Goal: Information Seeking & Learning: Understand process/instructions

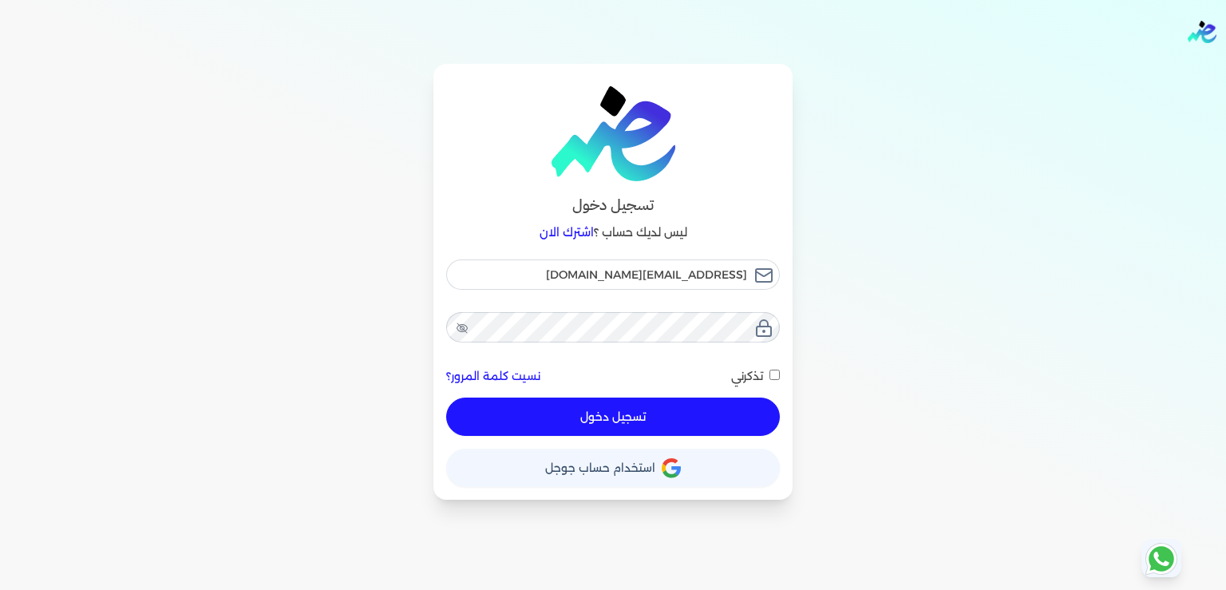
click at [620, 416] on button "تسجيل دخول" at bounding box center [613, 417] width 334 height 38
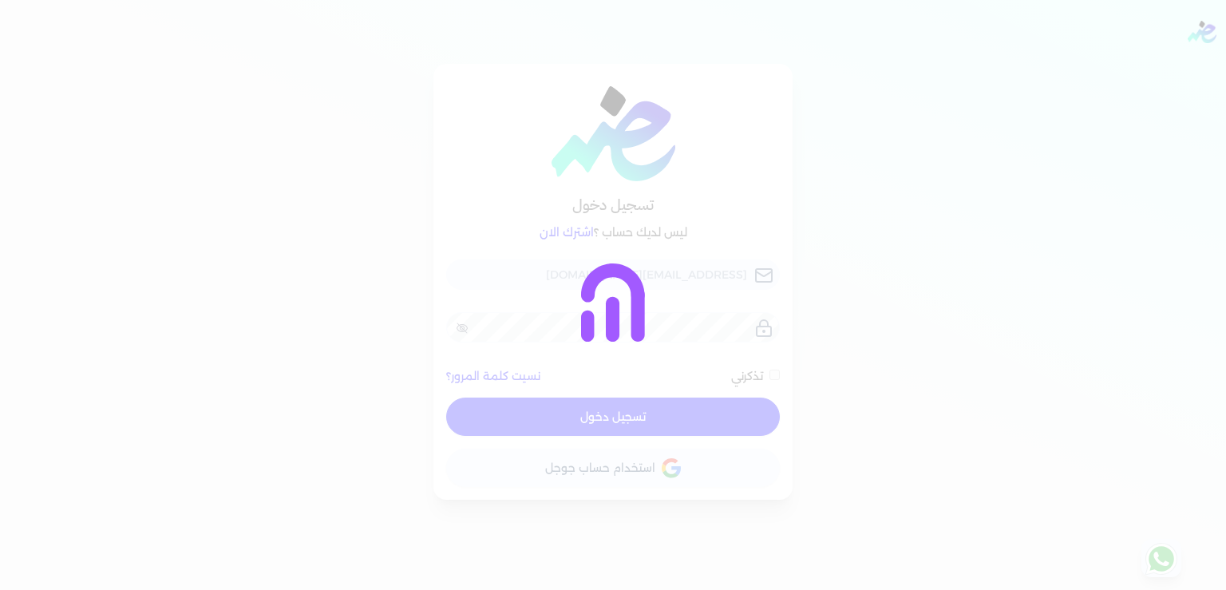
checkbox input "false"
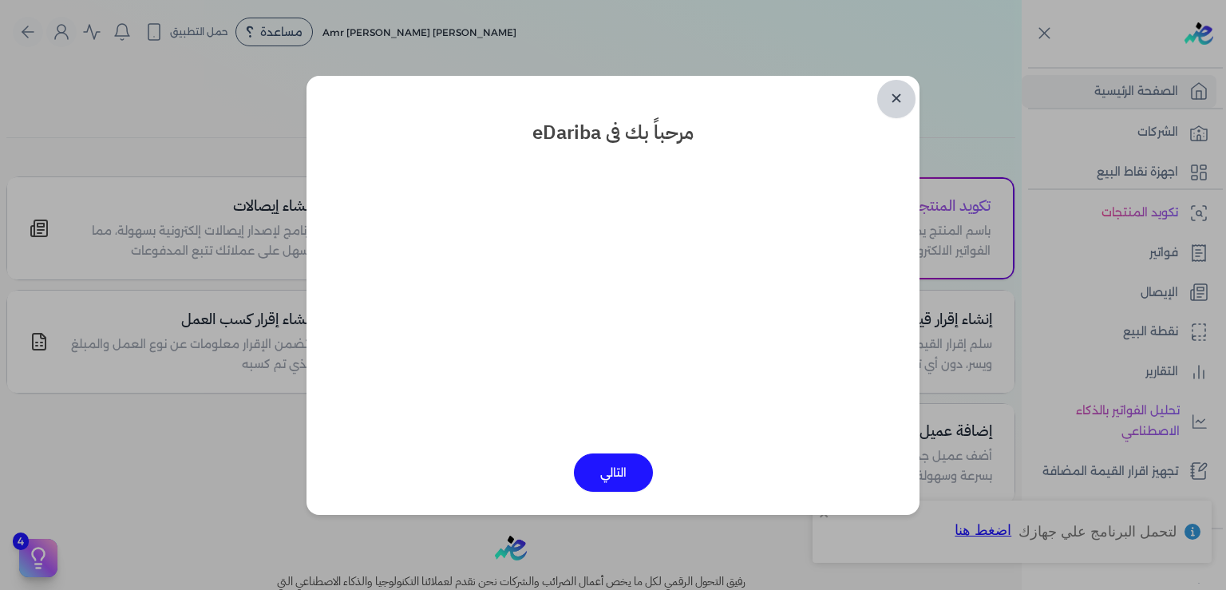
click at [896, 100] on link "✕" at bounding box center [896, 99] width 38 height 38
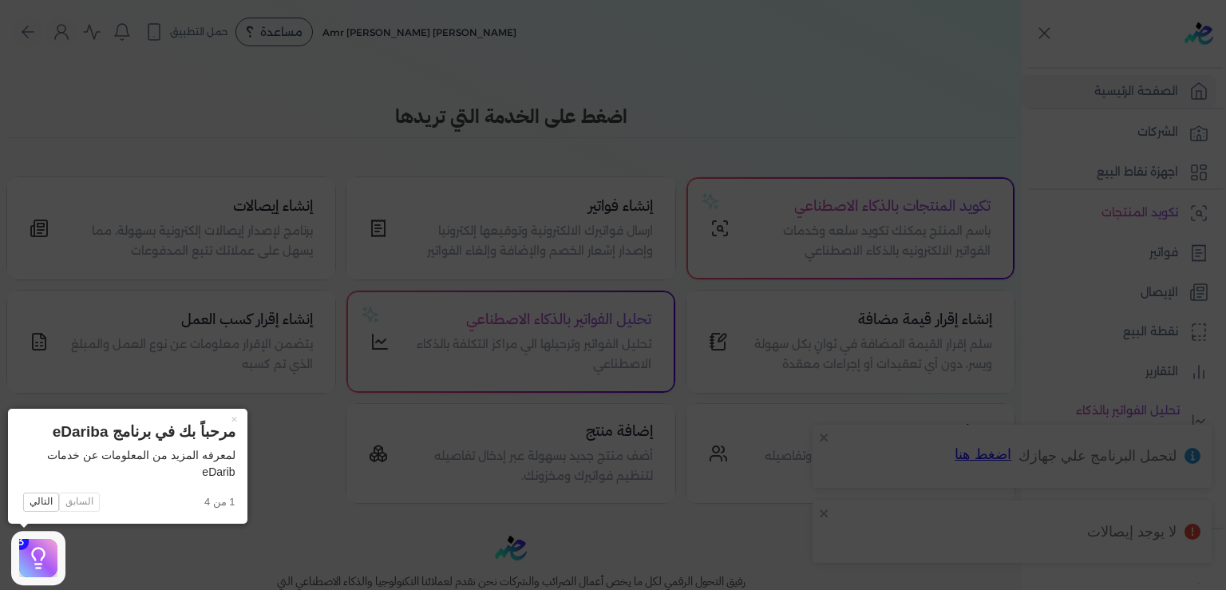
click at [853, 82] on icon at bounding box center [613, 295] width 1226 height 590
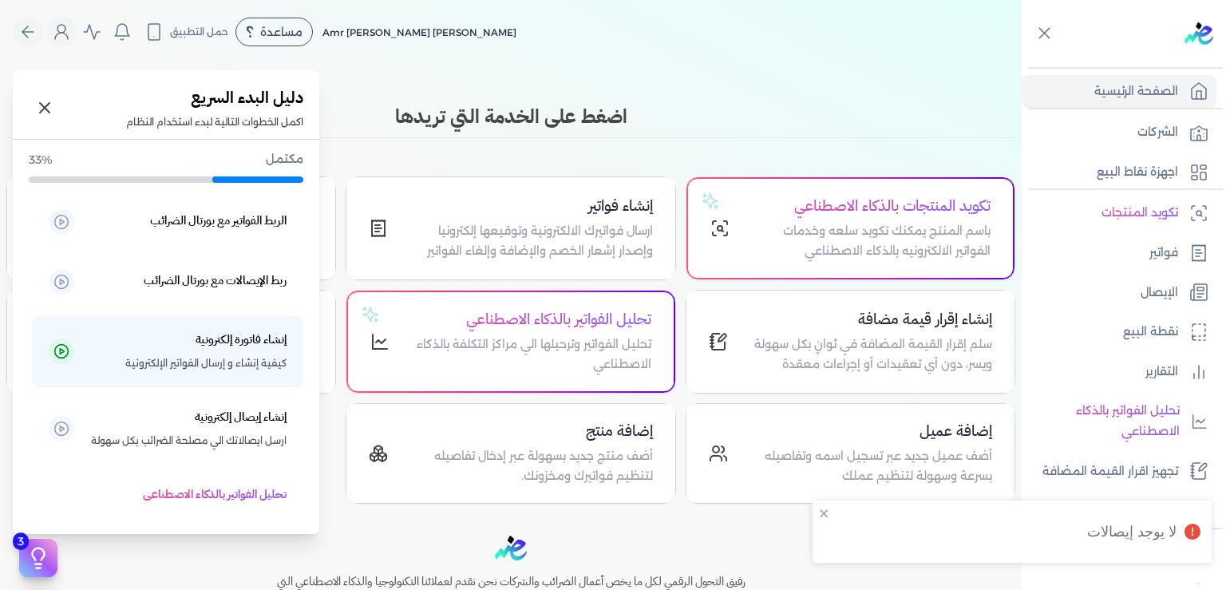
click at [36, 561] on icon at bounding box center [38, 558] width 24 height 24
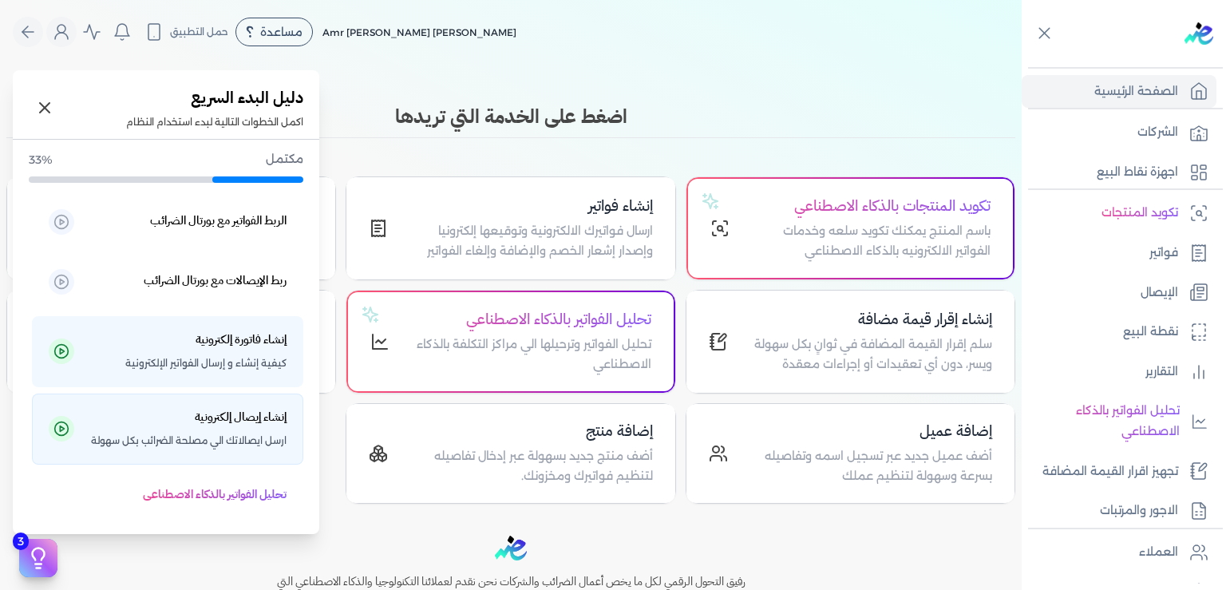
click at [237, 426] on h5 "إنشاء إيصال إلكترونية" at bounding box center [241, 417] width 92 height 21
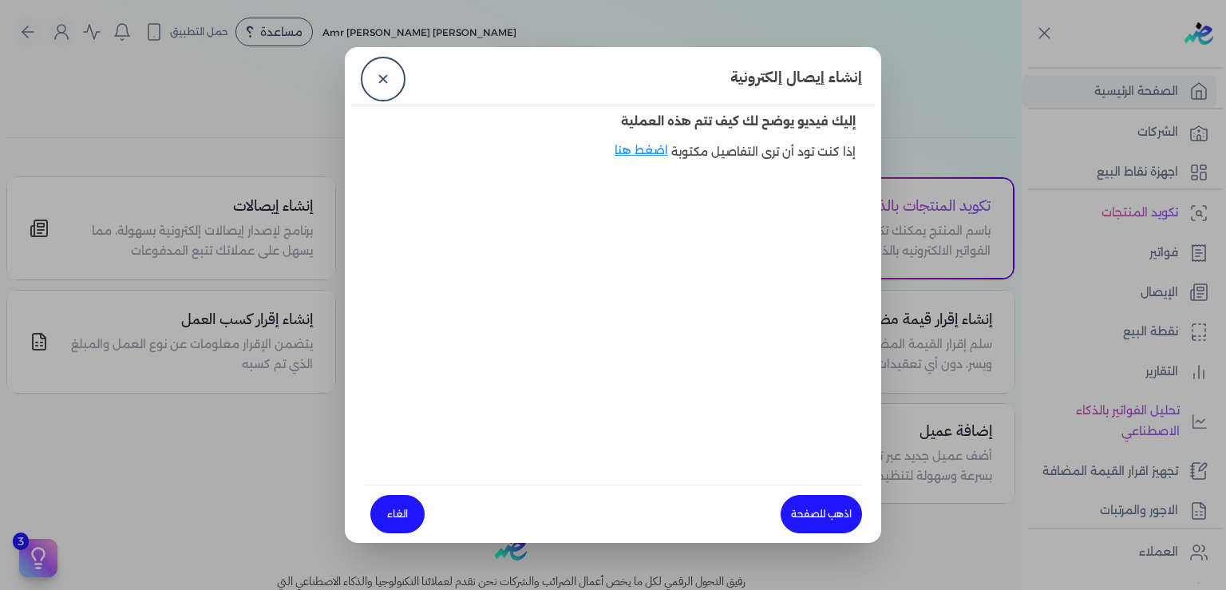
click at [379, 80] on link "✕" at bounding box center [383, 79] width 38 height 38
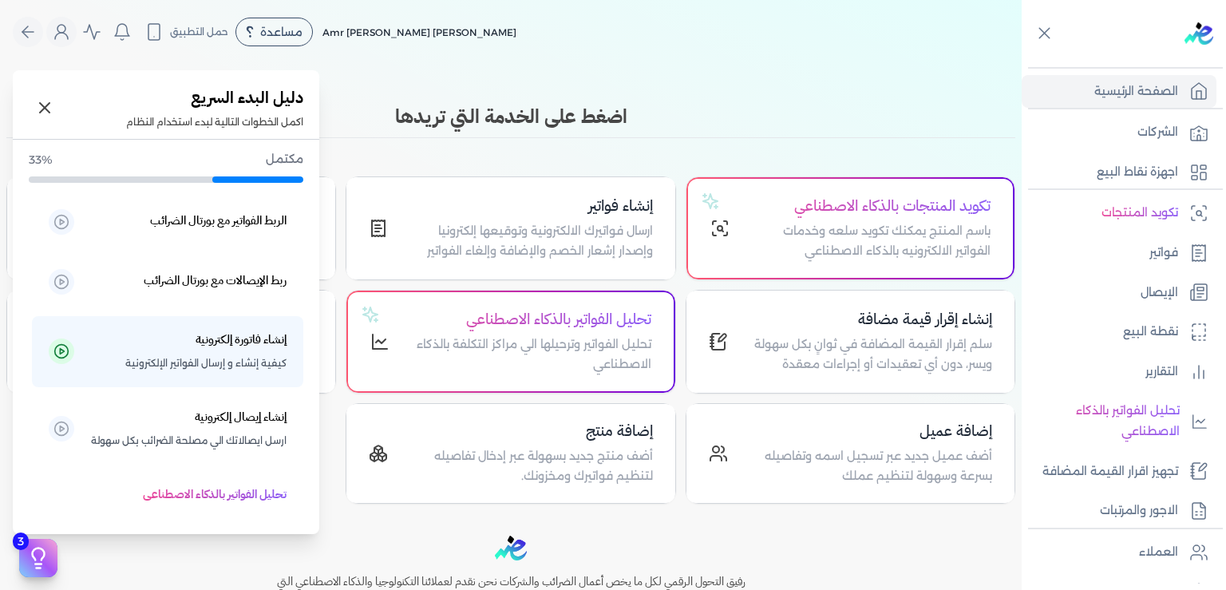
click at [46, 547] on button "3" at bounding box center [38, 558] width 38 height 38
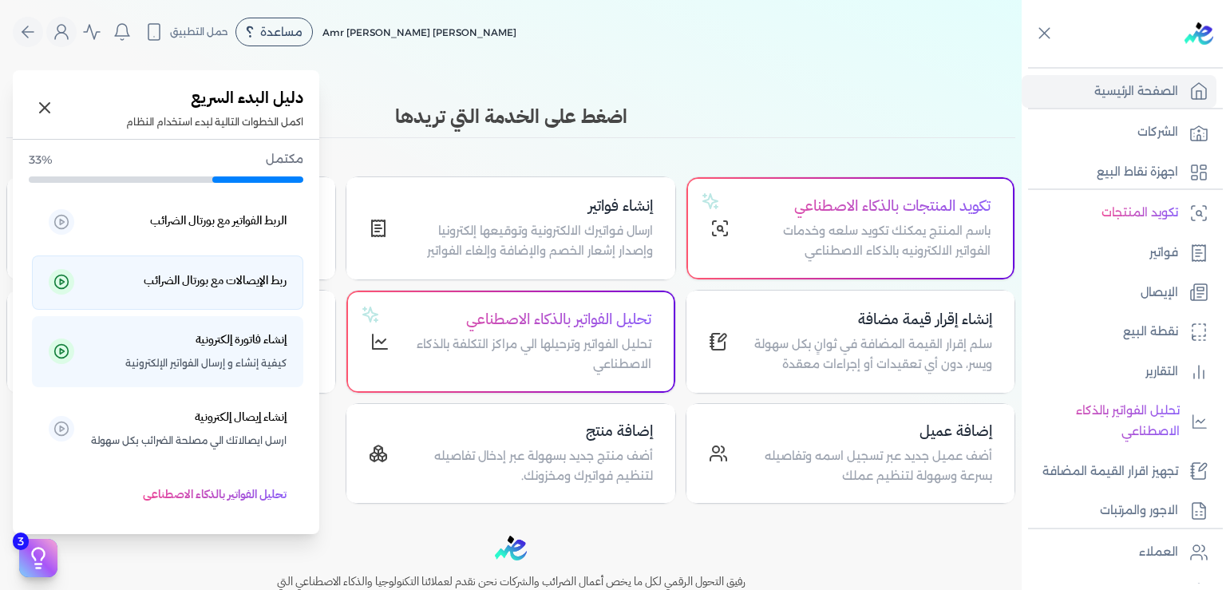
click at [208, 285] on h5 "ربط الإيصالات مع بورتال الضرائب" at bounding box center [215, 281] width 143 height 21
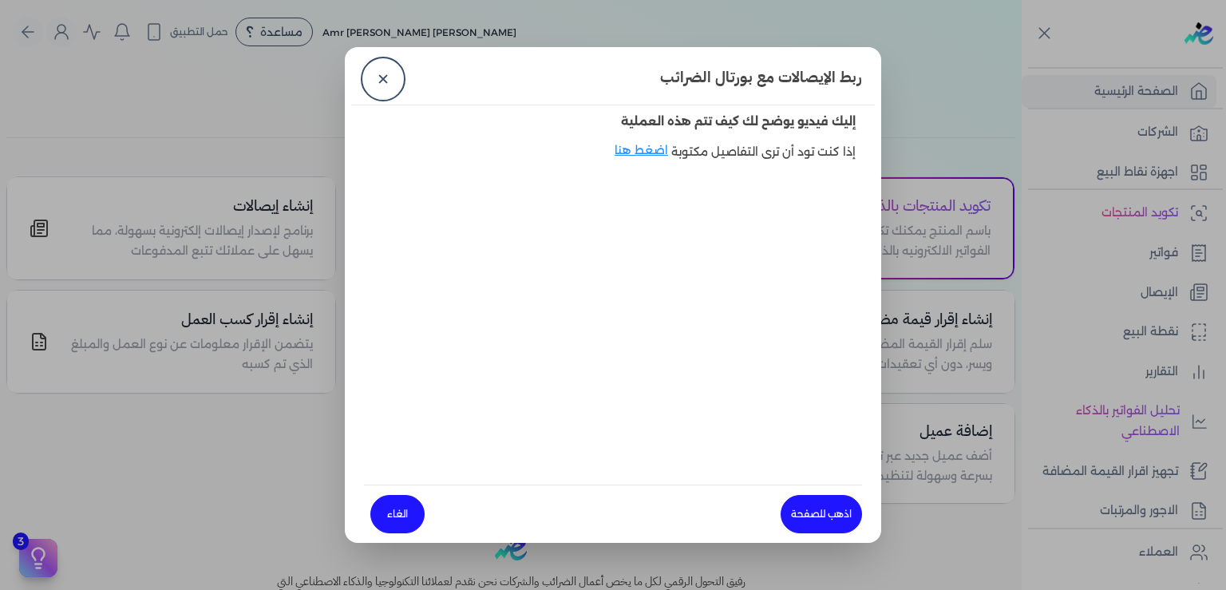
drag, startPoint x: 382, startPoint y: 81, endPoint x: 382, endPoint y: 89, distance: 8.8
click at [382, 81] on link "✕" at bounding box center [383, 79] width 38 height 38
